Goal: Task Accomplishment & Management: Use online tool/utility

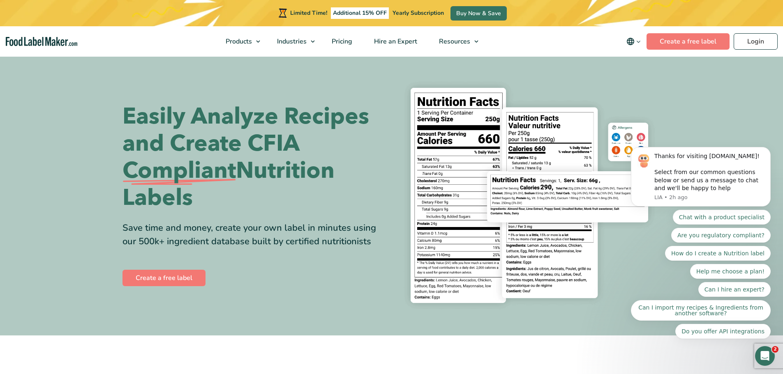
click html "Thanks for visiting FoodLabelMaker.com! Select from our common questions below …"
click at [755, 41] on link "Login" at bounding box center [755, 41] width 44 height 16
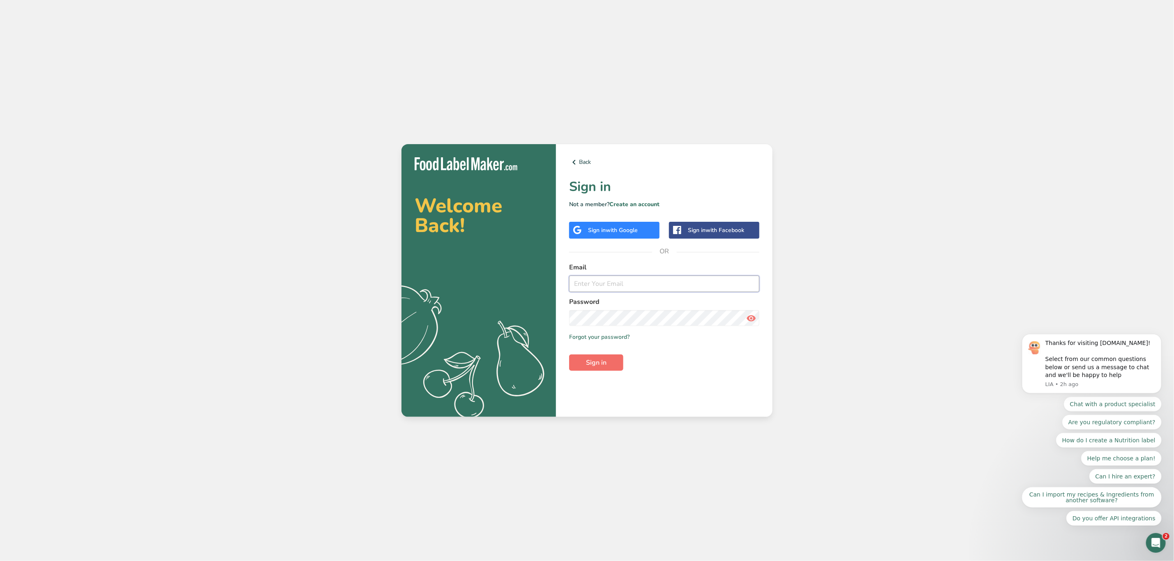
type input "[PERSON_NAME][EMAIL_ADDRESS][PERSON_NAME][DOMAIN_NAME]"
click at [608, 364] on button "Sign in" at bounding box center [596, 363] width 54 height 16
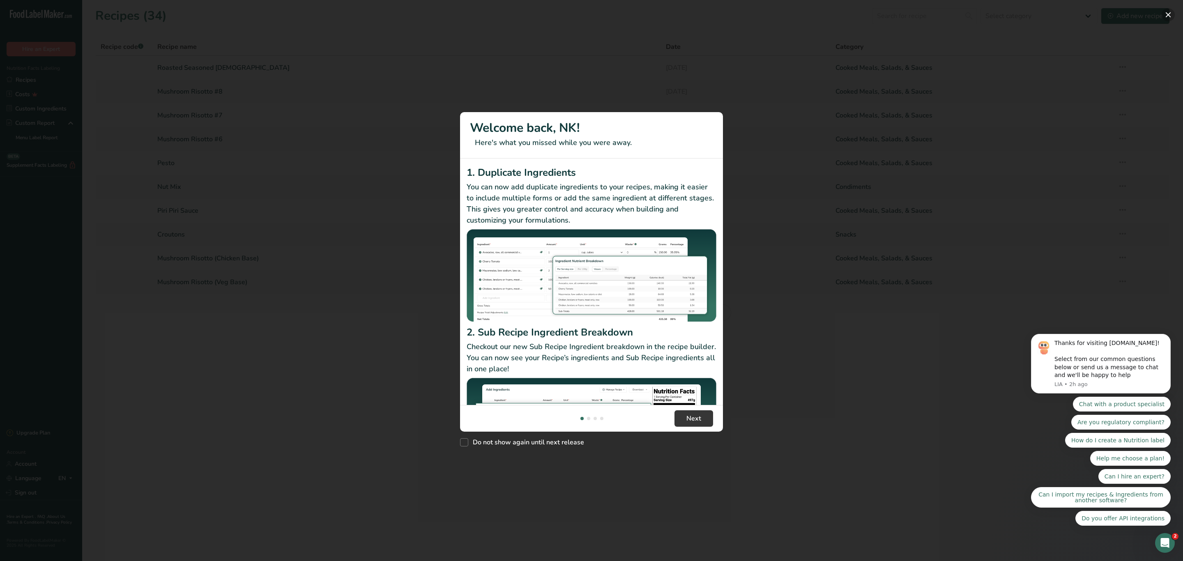
click at [1169, 12] on button "New Features" at bounding box center [1168, 14] width 13 height 13
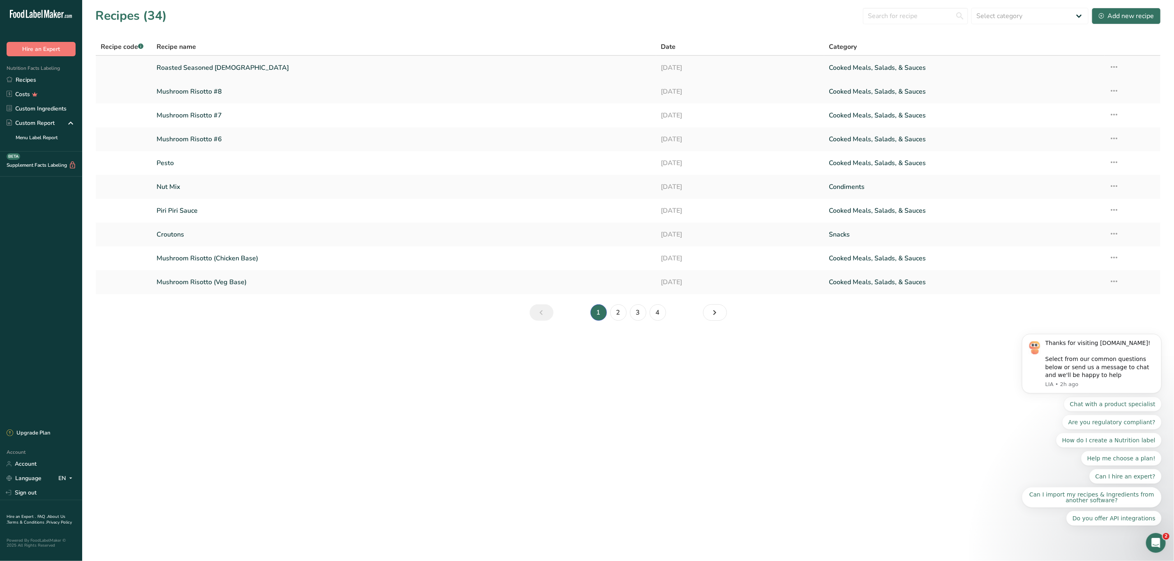
click at [210, 64] on link "Roasted Seasoned [DEMOGRAPHIC_DATA]" at bounding box center [404, 67] width 494 height 17
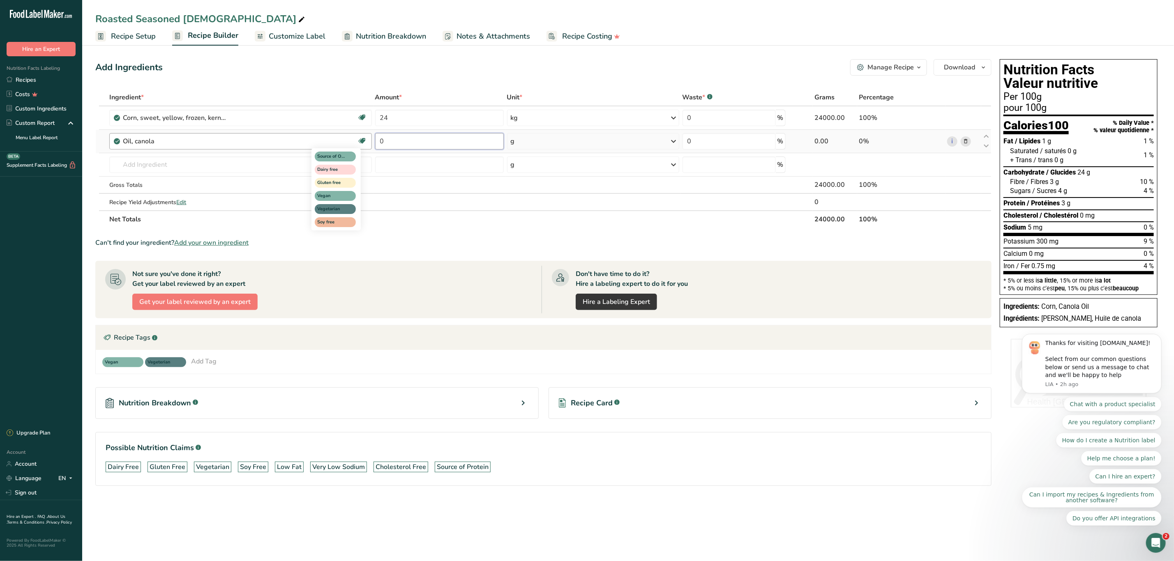
drag, startPoint x: 401, startPoint y: 137, endPoint x: 358, endPoint y: 138, distance: 42.7
click at [358, 138] on tr "Oil, canola Source of Omega 3 Dairy free Gluten free Vegan Vegetarian Soy free …" at bounding box center [543, 141] width 895 height 23
type input "4"
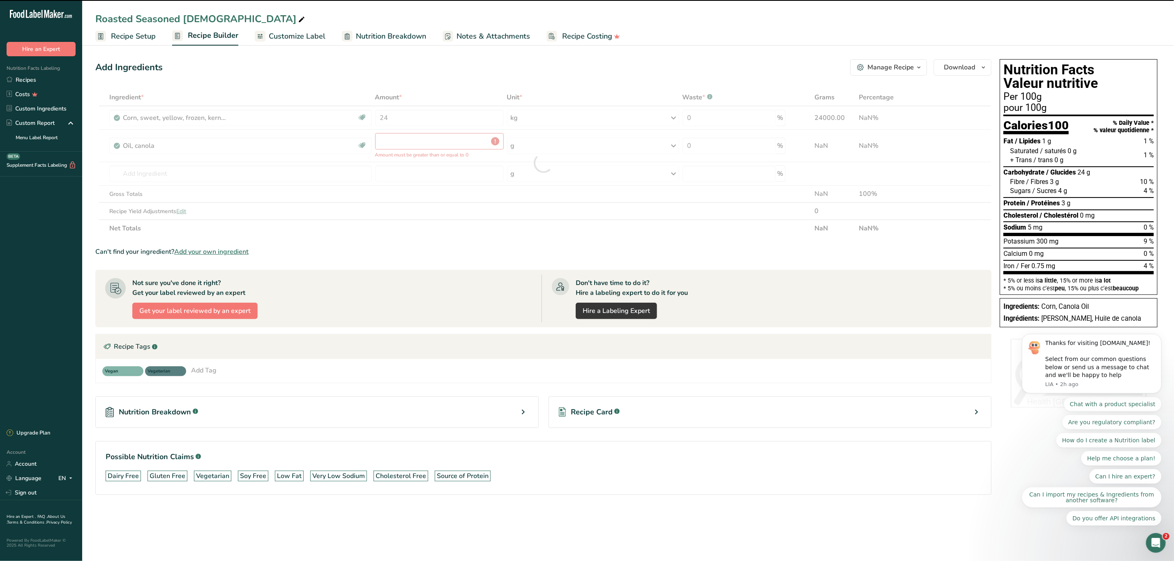
click at [397, 137] on div at bounding box center [543, 163] width 896 height 148
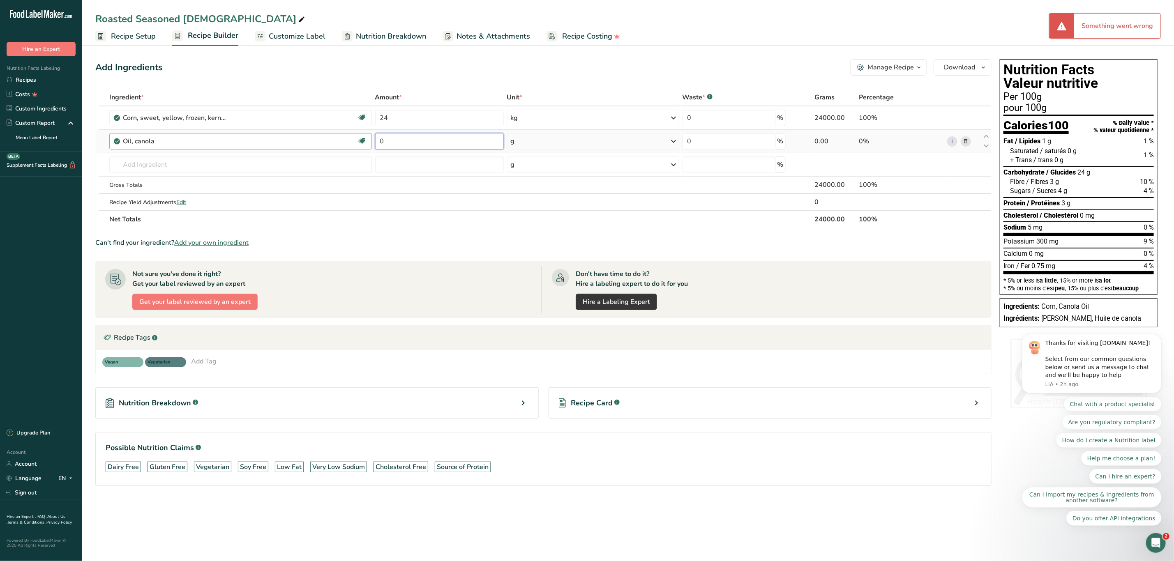
drag, startPoint x: 398, startPoint y: 141, endPoint x: 368, endPoint y: 138, distance: 30.5
click at [368, 138] on tr "Oil, canola Source of Omega 3 Dairy free Gluten free Vegan Vegetarian Soy free …" at bounding box center [543, 141] width 895 height 23
click at [619, 142] on div "Ingredient * Amount * Unit * Waste * .a-a{fill:#347362;}.b-a{fill:#fff;} Grams …" at bounding box center [543, 158] width 896 height 139
type input "0"
click at [148, 163] on input "text" at bounding box center [240, 165] width 262 height 16
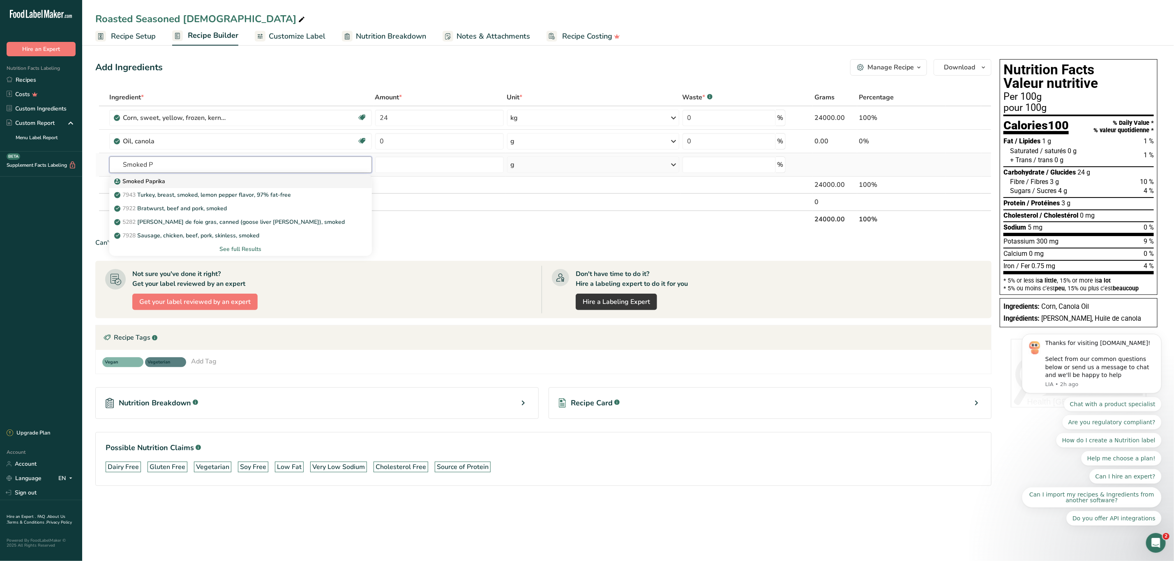
type input "Smoked P"
click at [154, 182] on p "Smoked Paprika" at bounding box center [140, 181] width 49 height 9
type input "Smoked Paprika"
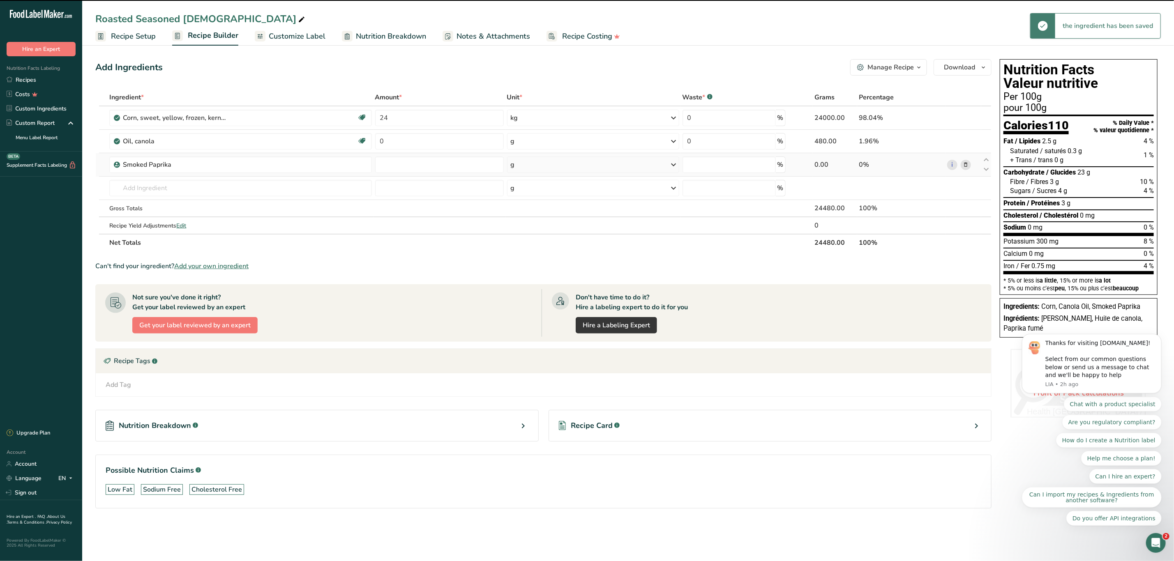
type input "480"
type input "0"
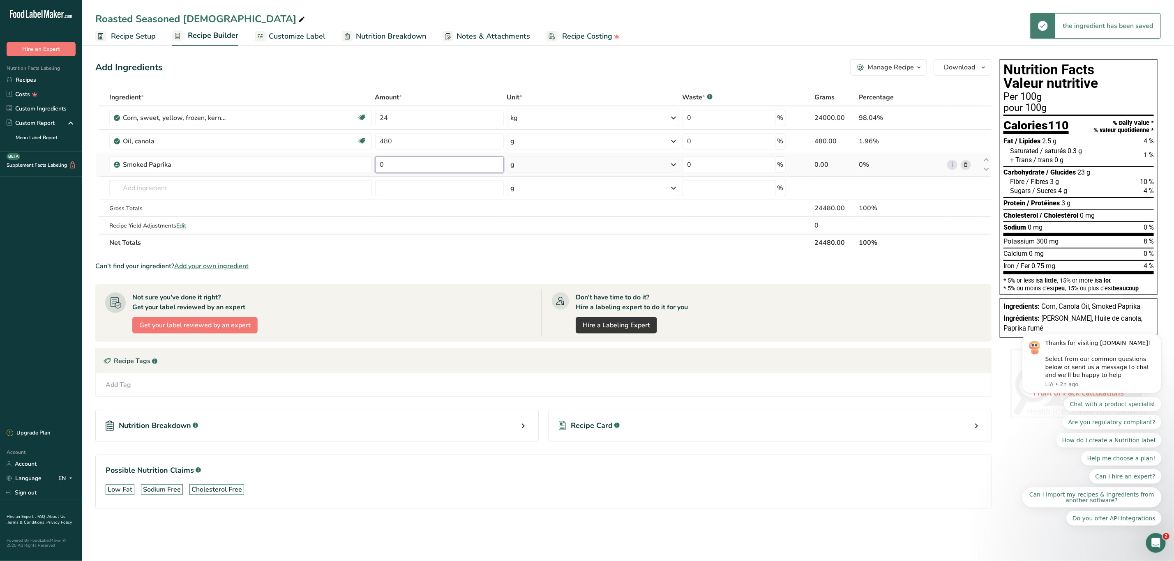
drag, startPoint x: 395, startPoint y: 164, endPoint x: 380, endPoint y: 163, distance: 15.2
click at [380, 163] on input "0" at bounding box center [439, 165] width 129 height 16
type input "144"
click at [426, 198] on div "Ingredient * Amount * Unit * Waste * .a-a{fill:#347362;}.b-a{fill:#fff;} Grams …" at bounding box center [543, 170] width 896 height 163
click at [126, 188] on input "text" at bounding box center [240, 188] width 262 height 16
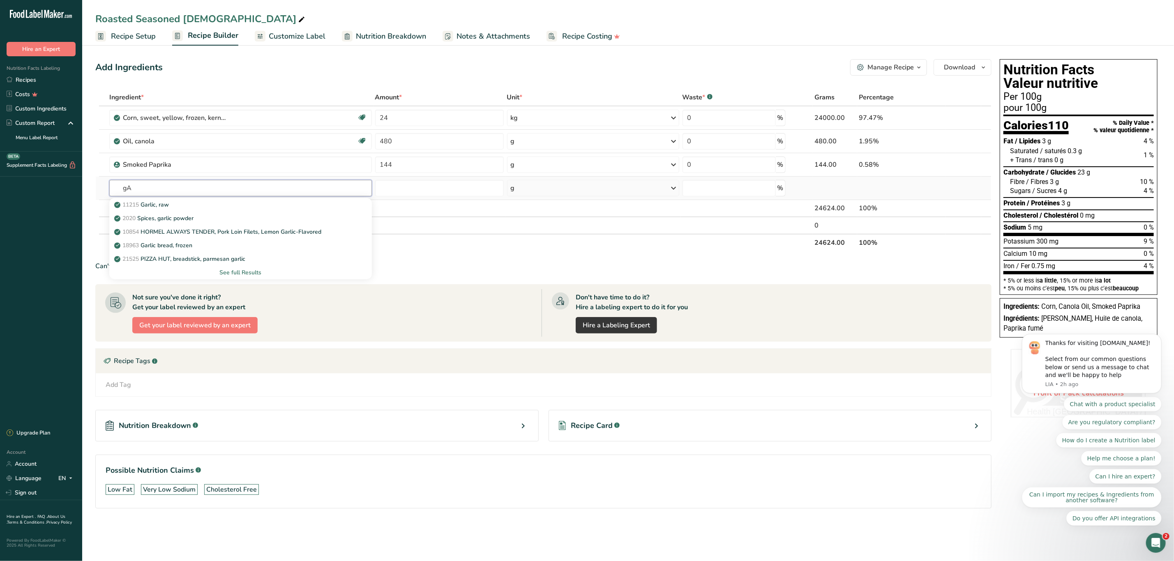
type input "g"
type input "Garlic"
click at [170, 221] on p "2020 Spices, garlic powder" at bounding box center [155, 218] width 78 height 9
type input "Spices, garlic powder"
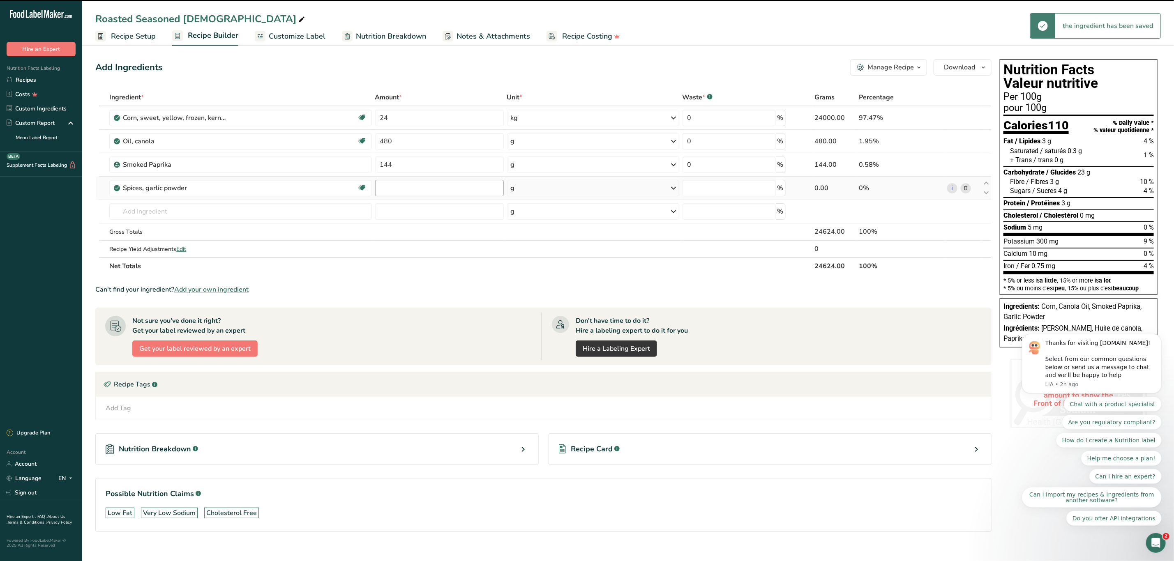
type input "0"
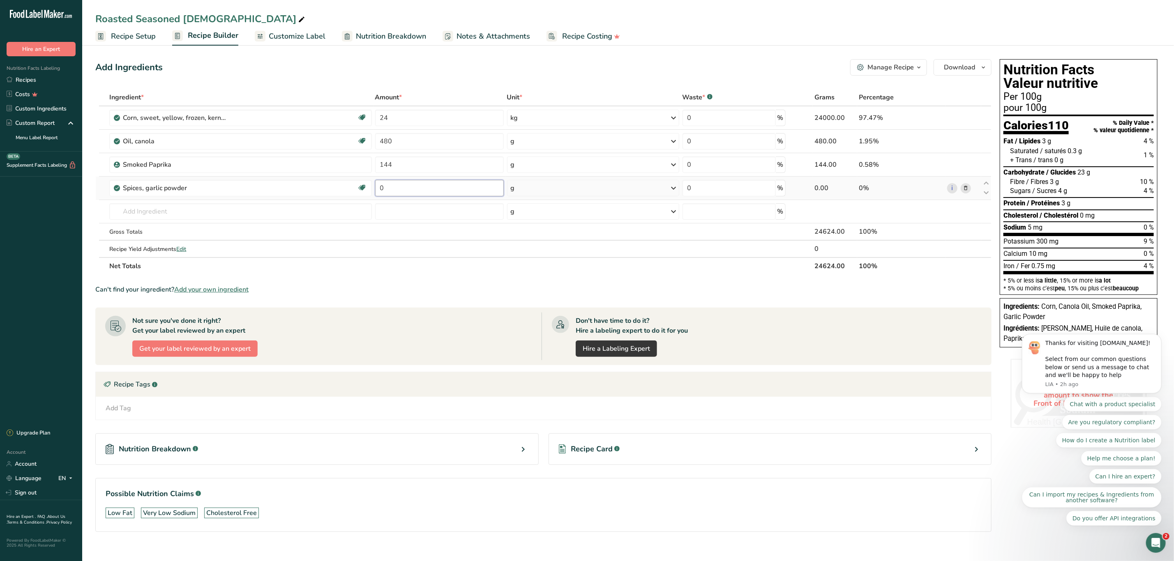
drag, startPoint x: 387, startPoint y: 188, endPoint x: 376, endPoint y: 185, distance: 11.4
click at [376, 185] on input "0" at bounding box center [439, 188] width 129 height 16
type input "30"
click at [587, 210] on div "Ingredient * Amount * Unit * Waste * .a-a{fill:#347362;}.b-a{fill:#fff;} Grams …" at bounding box center [543, 182] width 896 height 186
click at [156, 210] on input "text" at bounding box center [240, 211] width 262 height 16
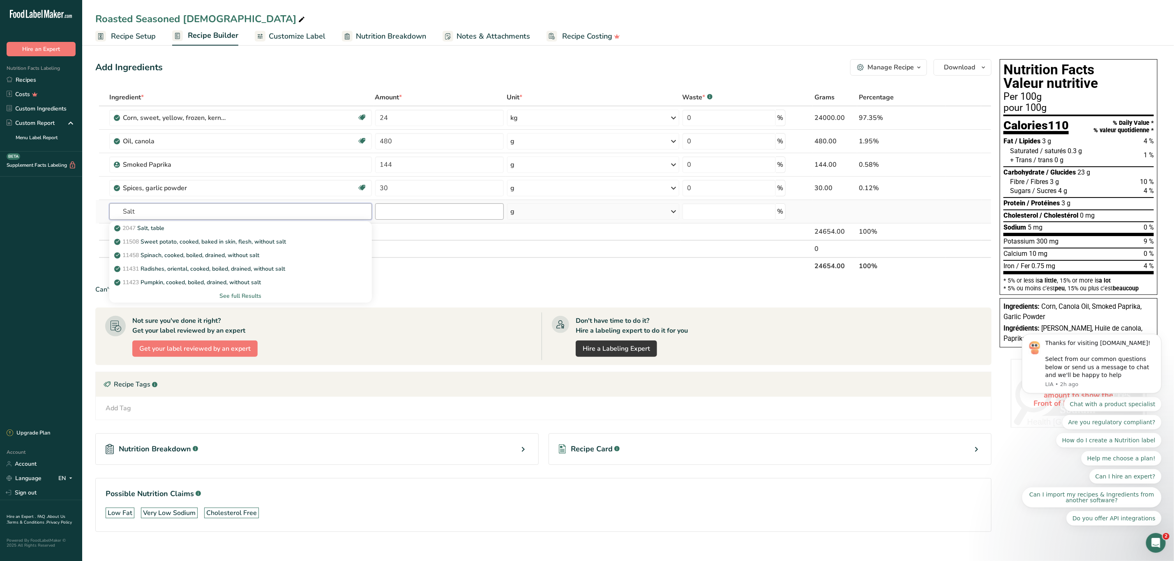
type input "Salt"
click at [401, 211] on input "number" at bounding box center [439, 211] width 129 height 16
type input "20"
click at [501, 246] on td at bounding box center [439, 249] width 132 height 16
click at [142, 214] on input "text" at bounding box center [240, 211] width 262 height 16
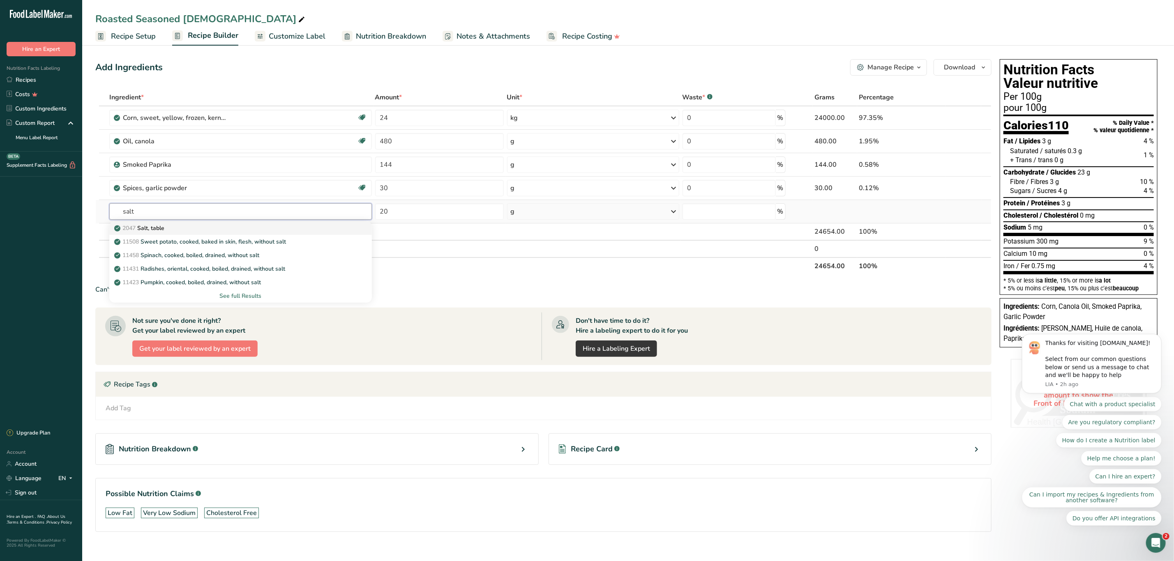
type input "salt"
click at [147, 228] on p "2047 Salt, table" at bounding box center [140, 228] width 48 height 9
type input "Salt, table"
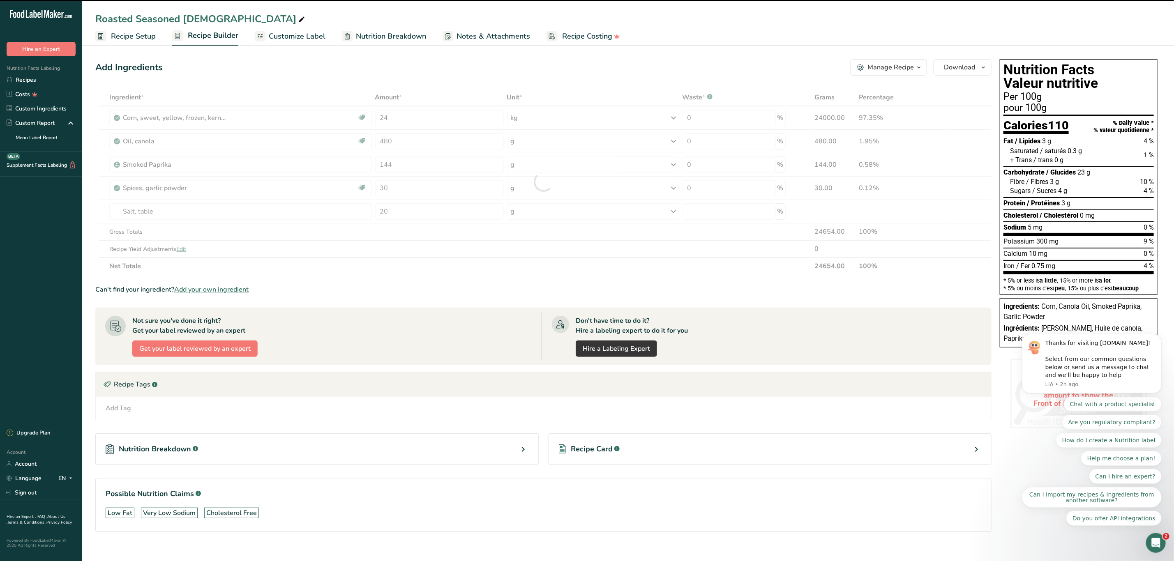
type input "0"
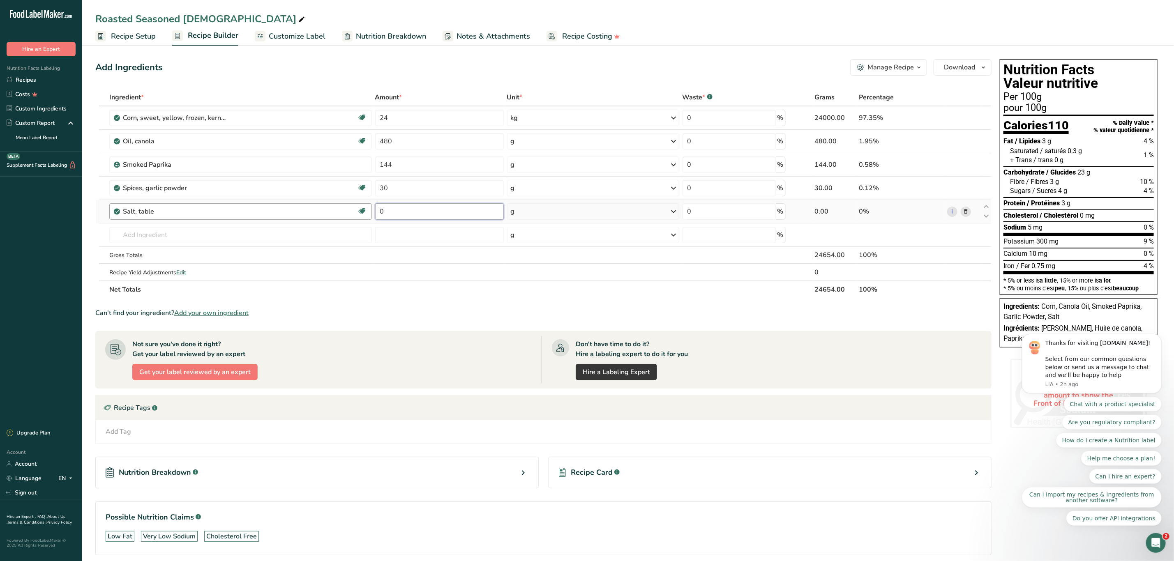
drag, startPoint x: 394, startPoint y: 212, endPoint x: 370, endPoint y: 207, distance: 24.3
click at [370, 207] on tr "Salt, table Dairy free Gluten free Vegan Vegetarian Soy free 0 g Portions 1 tsp…" at bounding box center [543, 211] width 895 height 23
type input "480"
click at [550, 211] on div "Ingredient * Amount * Unit * Waste * .a-a{fill:#347362;}.b-a{fill:#fff;} Grams …" at bounding box center [543, 194] width 896 height 210
